Goal: Check status: Check status

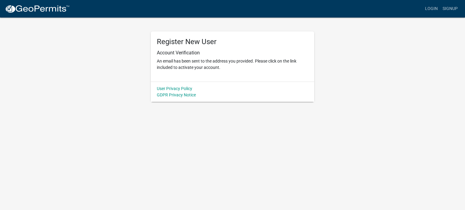
click at [35, 10] on img at bounding box center [37, 9] width 65 height 9
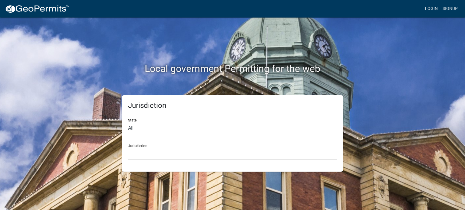
click at [432, 9] on link "Login" at bounding box center [432, 9] width 18 height 12
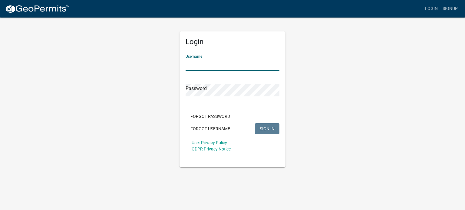
click at [194, 63] on input "Username" at bounding box center [233, 64] width 94 height 12
click at [191, 66] on input "Username" at bounding box center [233, 64] width 94 height 12
type input "MLPartida"
click at [266, 132] on button "SIGN IN" at bounding box center [267, 128] width 25 height 11
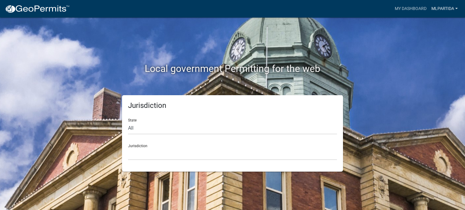
click at [455, 10] on link "MLPartida" at bounding box center [444, 9] width 31 height 12
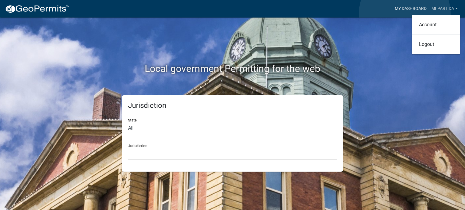
click at [405, 14] on link "My Dashboard" at bounding box center [410, 9] width 37 height 12
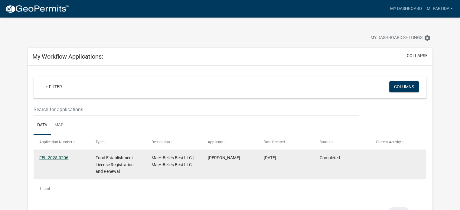
click at [61, 160] on link "FEL-2025-0206" at bounding box center [53, 158] width 29 height 5
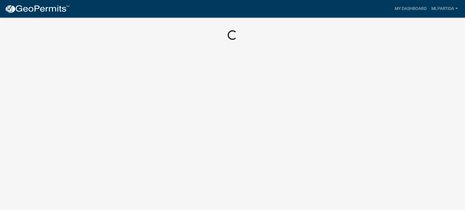
click at [61, 160] on body "Internet Explorer does NOT work with GeoPermits. Get a new browser for more sec…" at bounding box center [232, 105] width 465 height 210
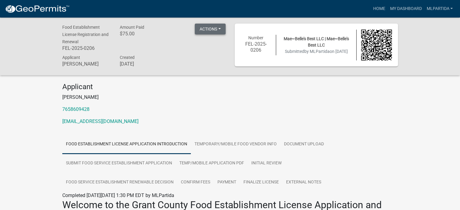
click at [218, 30] on button "Actions" at bounding box center [210, 29] width 31 height 11
